Goal: Task Accomplishment & Management: Use online tool/utility

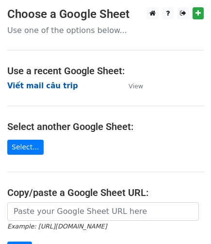
click at [57, 88] on strong "Viết mail câu trip" at bounding box center [42, 85] width 71 height 9
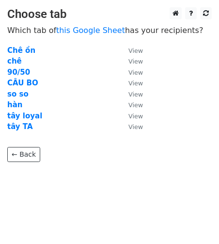
drag, startPoint x: 13, startPoint y: 102, endPoint x: 79, endPoint y: 109, distance: 66.3
click at [13, 102] on strong "hàn" at bounding box center [14, 104] width 15 height 9
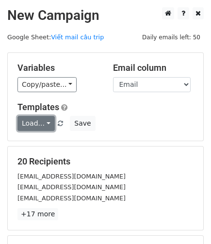
click at [36, 121] on link "Load..." at bounding box center [35, 123] width 37 height 15
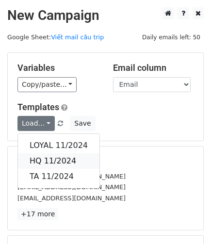
click at [65, 163] on link "HQ 11/2024" at bounding box center [58, 161] width 81 height 16
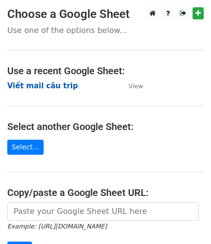
click at [54, 83] on strong "Viết mail câu trip" at bounding box center [42, 85] width 71 height 9
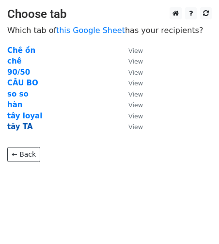
click at [15, 126] on strong "tây TA" at bounding box center [20, 126] width 26 height 9
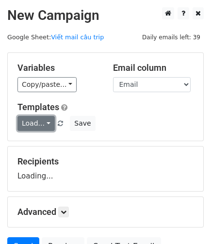
click at [44, 125] on link "Load..." at bounding box center [35, 123] width 37 height 15
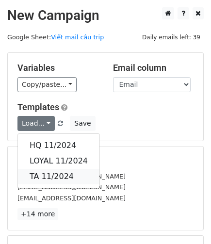
click at [60, 169] on link "TA 11/2024" at bounding box center [58, 177] width 81 height 16
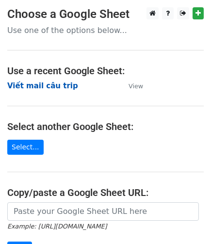
click at [60, 87] on strong "Viết mail câu trip" at bounding box center [42, 85] width 71 height 9
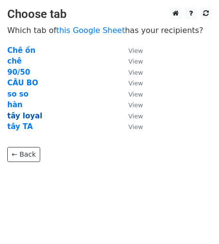
click at [28, 114] on strong "tây loyal" at bounding box center [24, 116] width 35 height 9
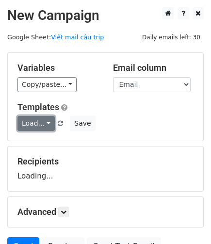
click at [41, 123] on link "Load..." at bounding box center [35, 123] width 37 height 15
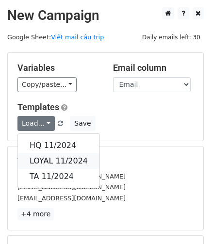
click at [50, 158] on link "LOYAL 11/2024" at bounding box center [58, 161] width 81 height 16
